Goal: Information Seeking & Learning: Learn about a topic

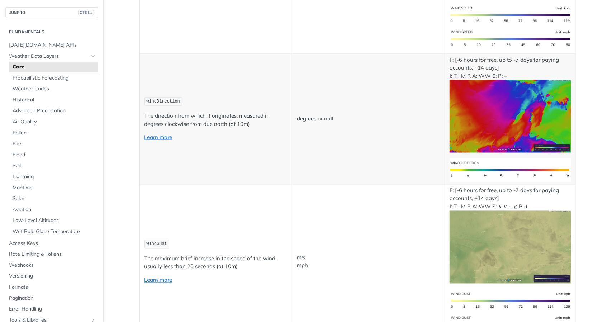
scroll to position [789, 0]
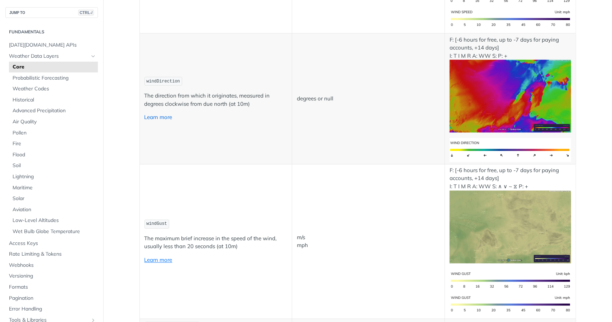
click at [162, 115] on link "Learn more" at bounding box center [159, 117] width 28 height 7
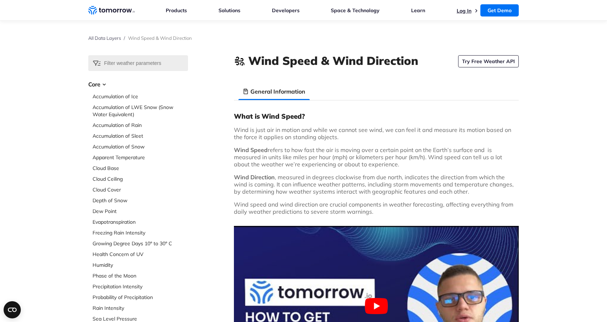
click at [464, 10] on link "Log In" at bounding box center [464, 11] width 15 height 6
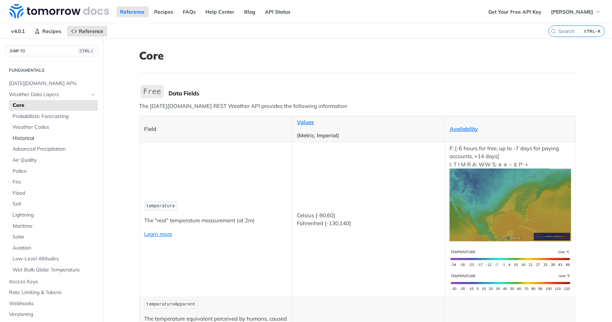
click at [25, 137] on span "Historical" at bounding box center [55, 138] width 84 height 7
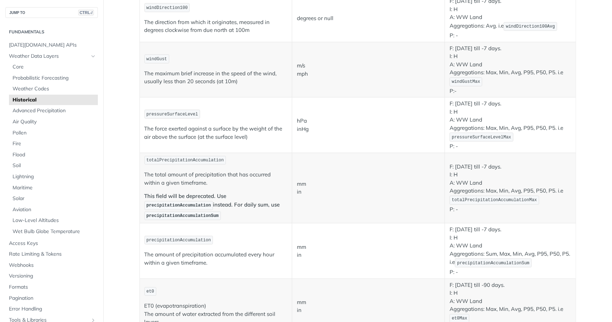
scroll to position [466, 0]
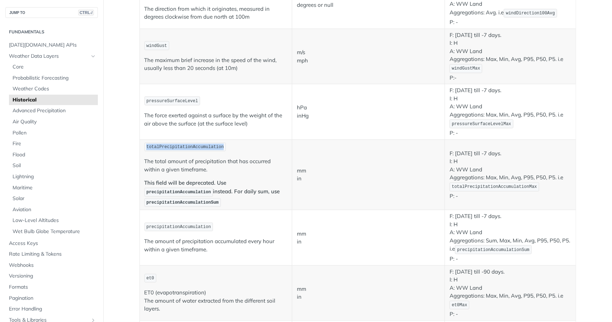
drag, startPoint x: 143, startPoint y: 143, endPoint x: 268, endPoint y: 152, distance: 125.2
click at [253, 142] on p "totalPrecipitationAccumulation" at bounding box center [216, 147] width 143 height 10
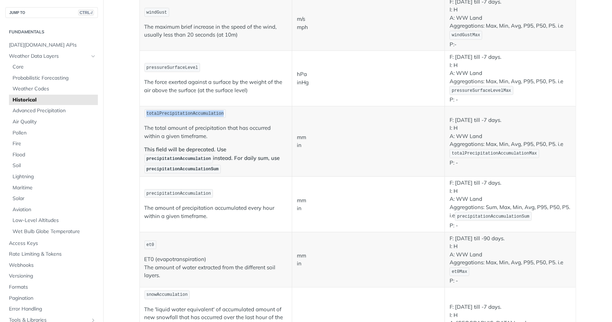
scroll to position [502, 0]
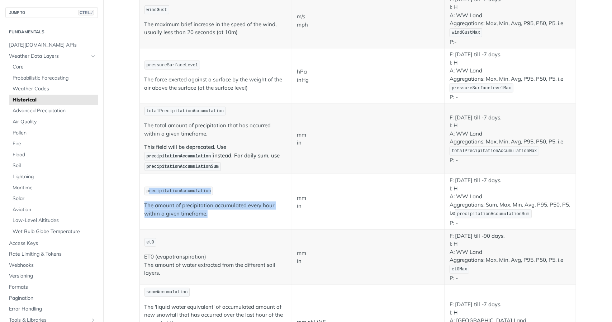
drag, startPoint x: 146, startPoint y: 185, endPoint x: 224, endPoint y: 208, distance: 80.9
click at [224, 208] on td "precipitationAccumulation The amount of precipitation accumulated every hour wi…" at bounding box center [216, 201] width 153 height 55
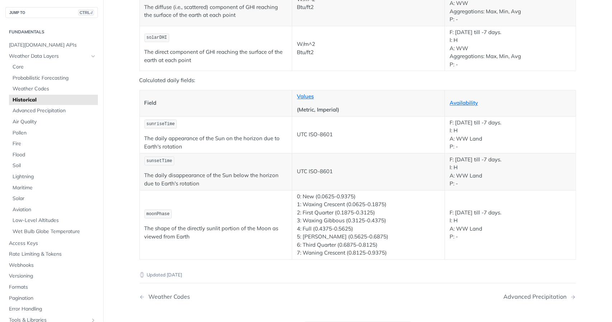
scroll to position [1220, 0]
